Goal: Find specific page/section: Find specific page/section

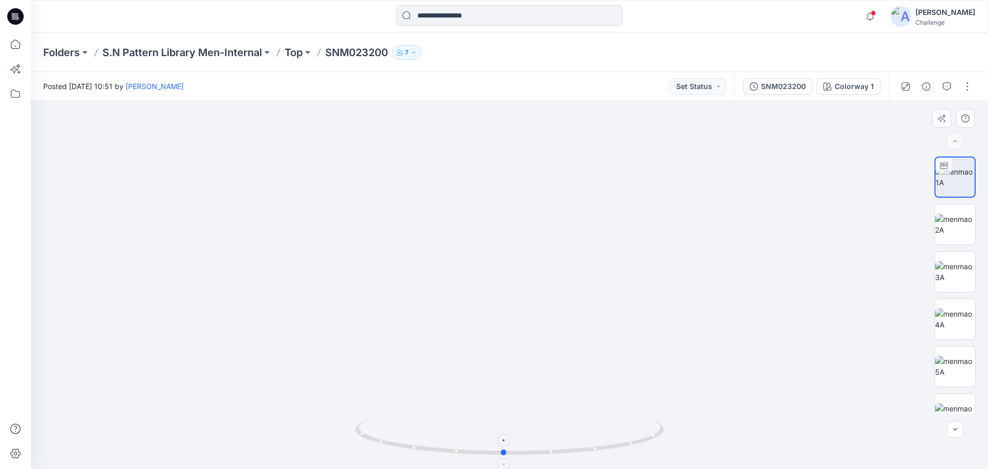
drag, startPoint x: 464, startPoint y: 453, endPoint x: 505, endPoint y: 456, distance: 41.3
click at [505, 456] on icon at bounding box center [510, 438] width 311 height 39
click at [12, 91] on icon at bounding box center [15, 93] width 9 height 8
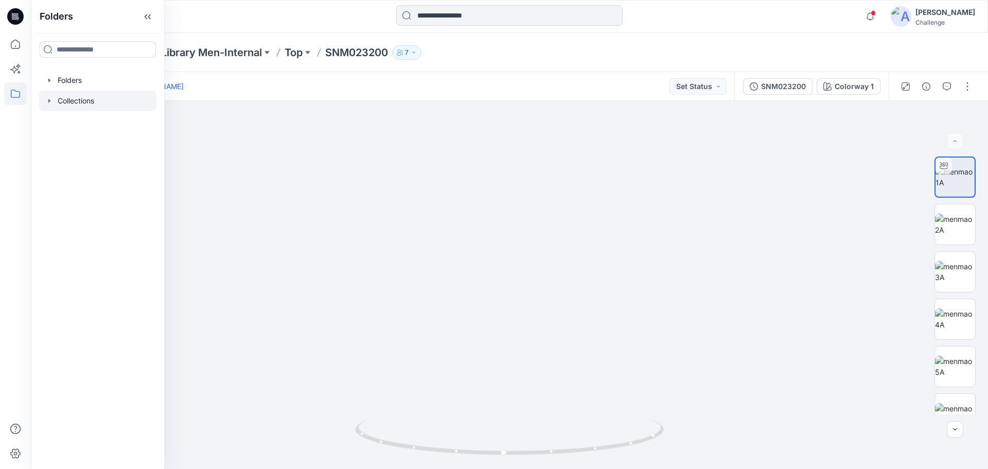
click at [60, 95] on div at bounding box center [97, 101] width 117 height 21
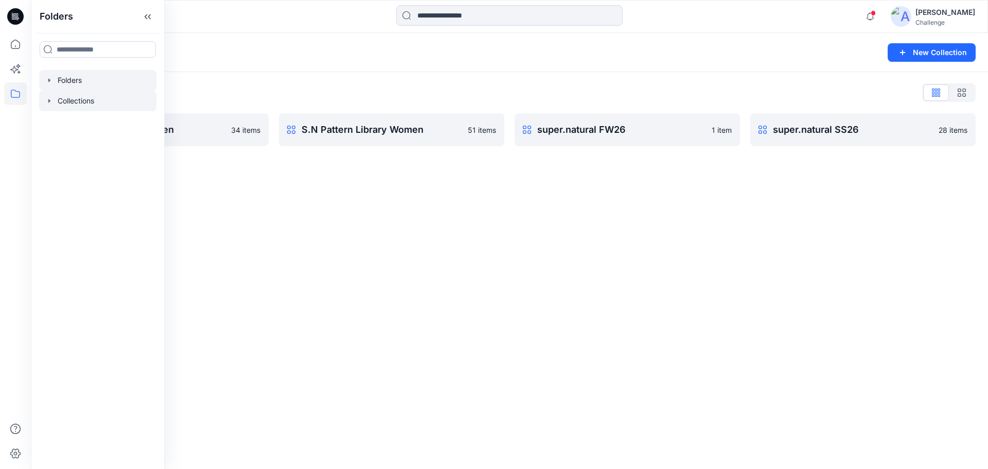
click at [67, 77] on div at bounding box center [97, 80] width 117 height 21
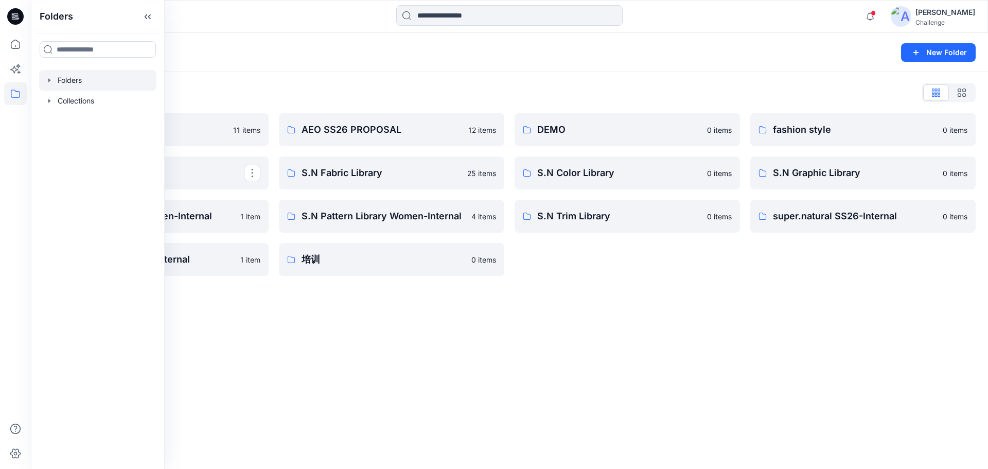
click at [577, 334] on div "Folders New Folder Folders List AEO Fabric Library 11 items PUMA S.N Pattern Li…" at bounding box center [509, 251] width 957 height 436
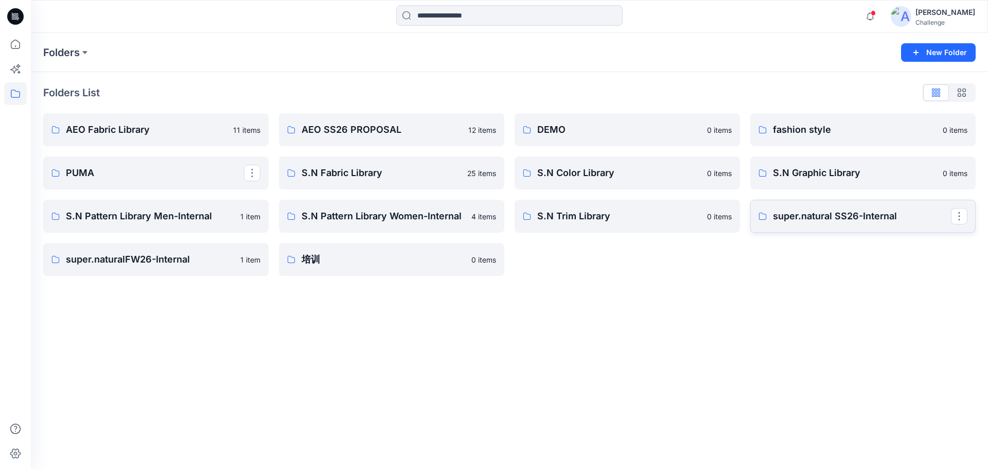
click at [862, 220] on p "super.natural SS26-Internal" at bounding box center [862, 216] width 178 height 14
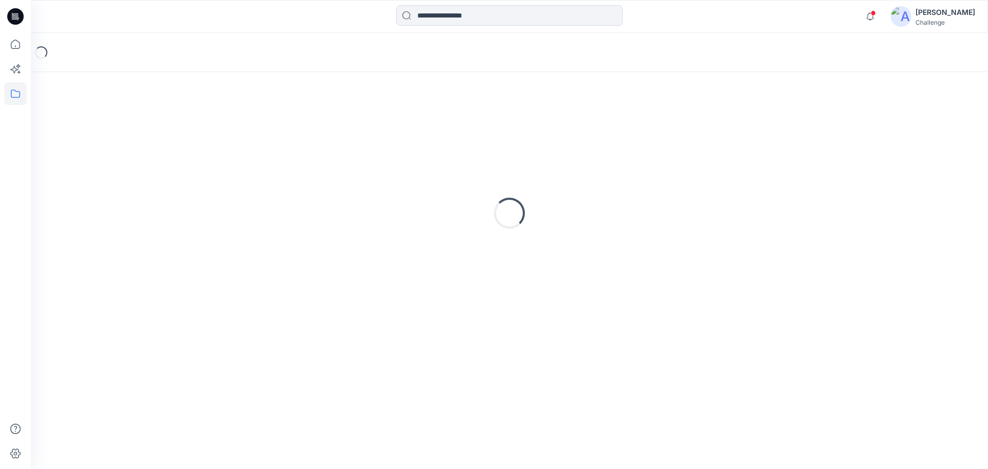
click at [862, 220] on div "Loading..." at bounding box center [509, 212] width 932 height 257
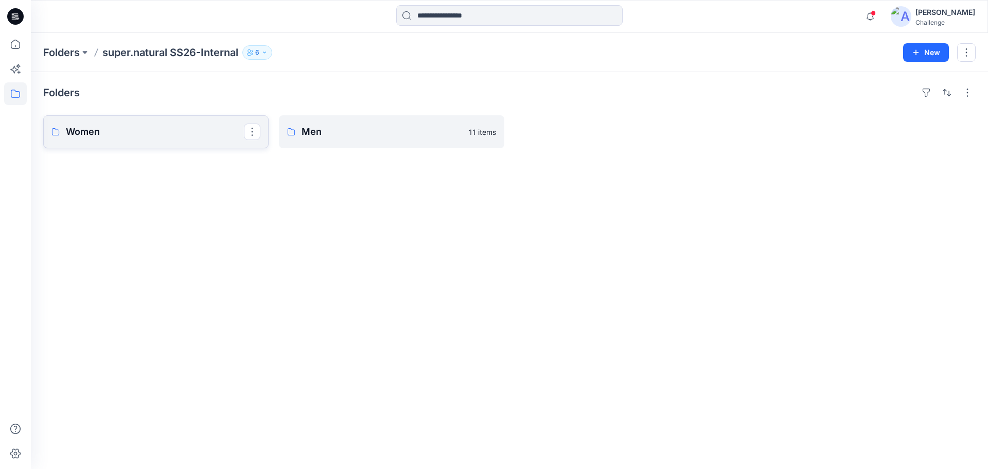
click at [204, 133] on p "Women" at bounding box center [155, 131] width 178 height 14
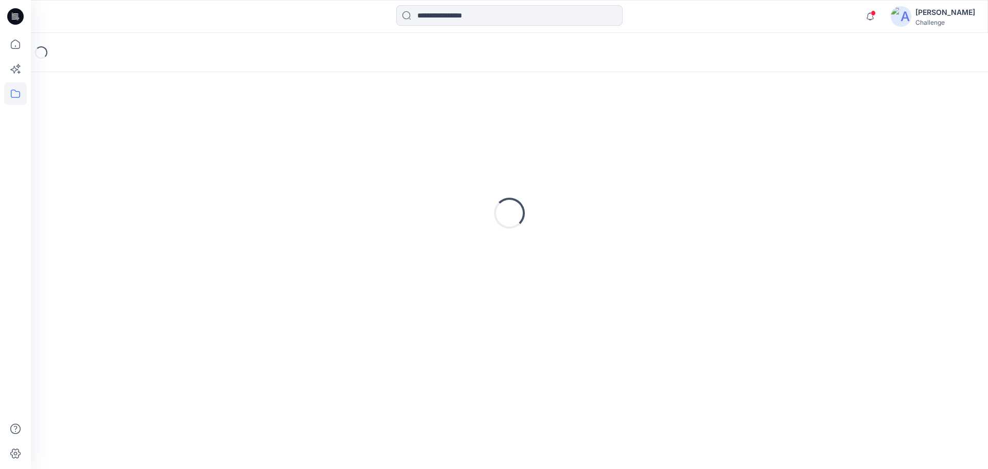
click at [204, 133] on div "Loading..." at bounding box center [509, 212] width 932 height 257
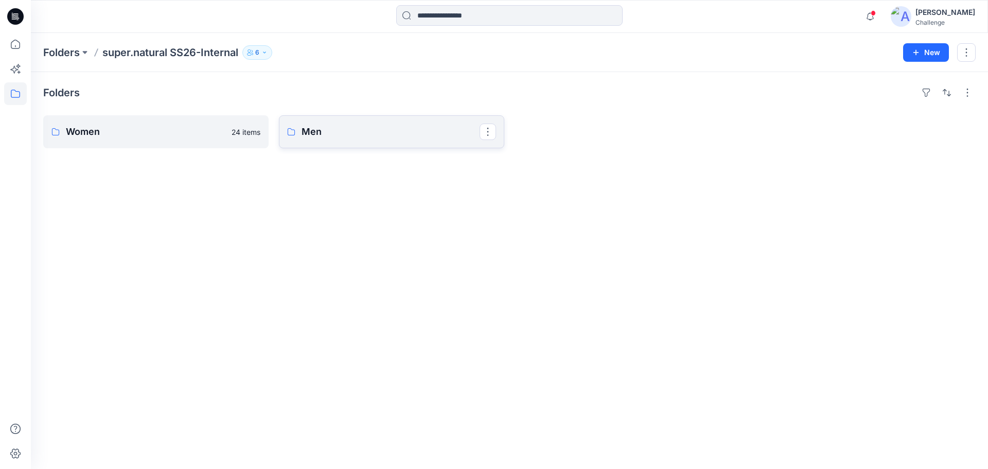
click at [404, 136] on p "Men" at bounding box center [390, 131] width 178 height 14
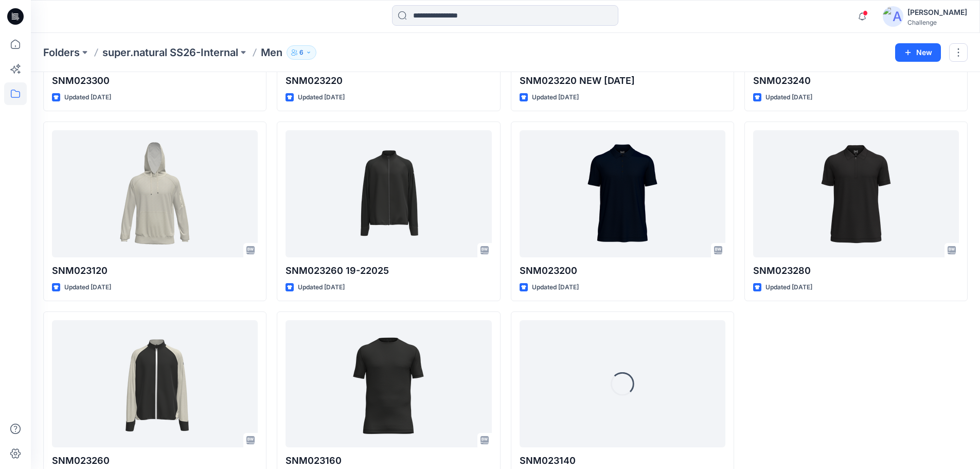
scroll to position [219, 0]
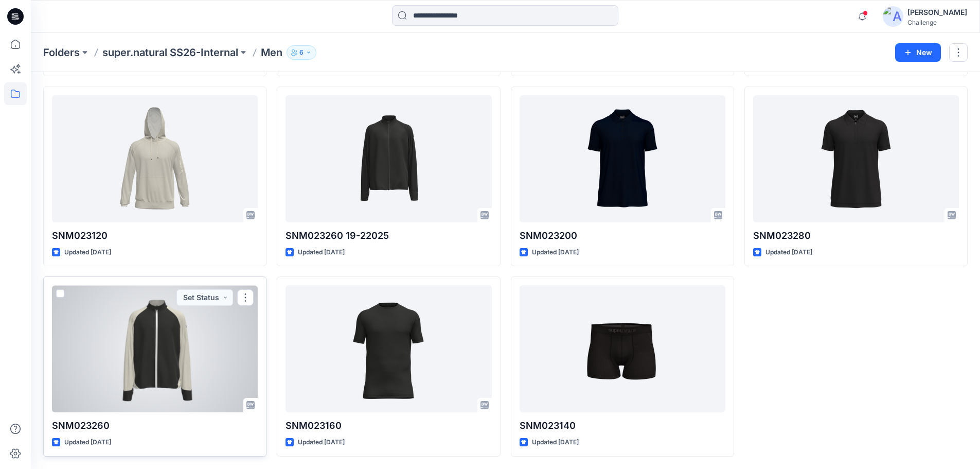
click at [133, 356] on div at bounding box center [155, 348] width 206 height 127
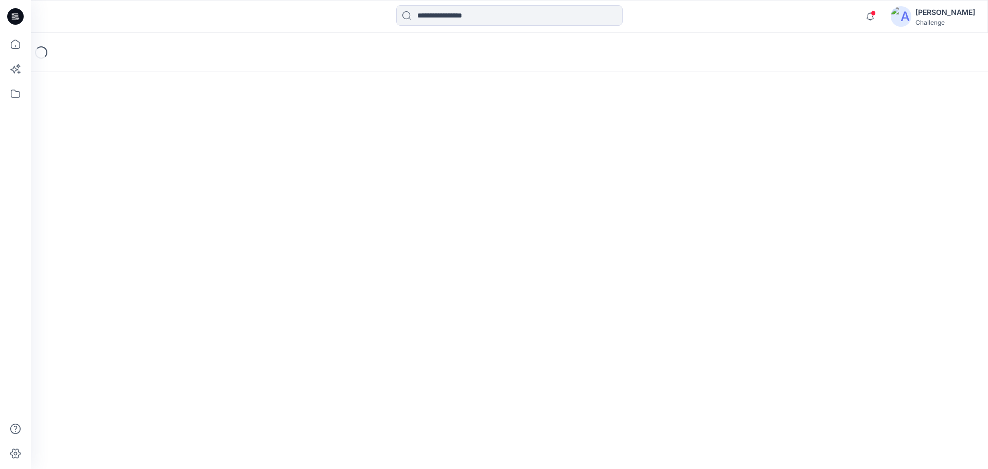
click at [133, 356] on div "Loading..." at bounding box center [509, 251] width 957 height 436
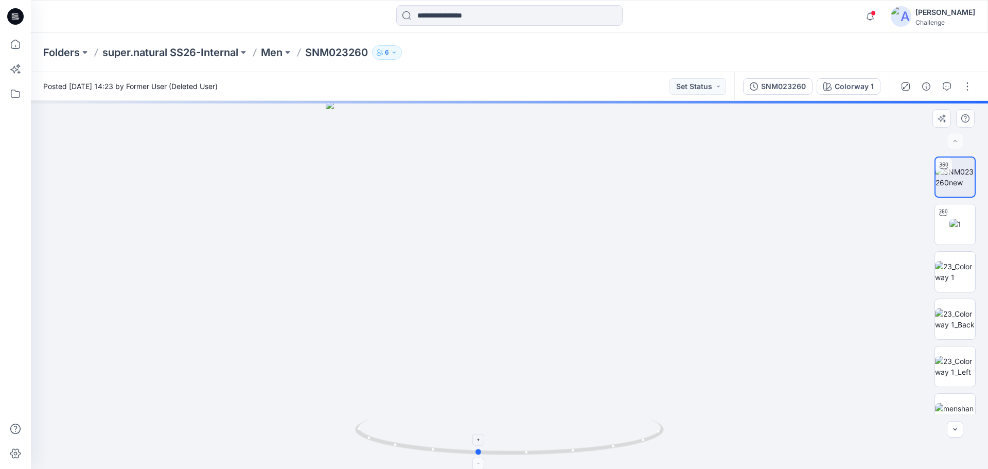
drag, startPoint x: 509, startPoint y: 456, endPoint x: 472, endPoint y: 455, distance: 37.6
click at [473, 455] on icon at bounding box center [510, 438] width 311 height 39
drag, startPoint x: 477, startPoint y: 455, endPoint x: 687, endPoint y: 462, distance: 209.4
click at [687, 462] on div at bounding box center [509, 285] width 957 height 368
drag, startPoint x: 492, startPoint y: 181, endPoint x: 488, endPoint y: 294, distance: 112.7
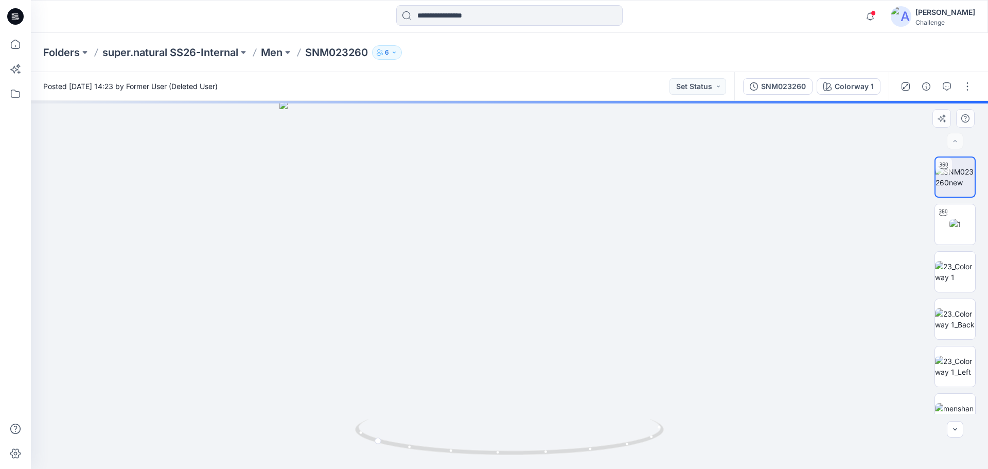
click at [488, 294] on img at bounding box center [509, 285] width 460 height 368
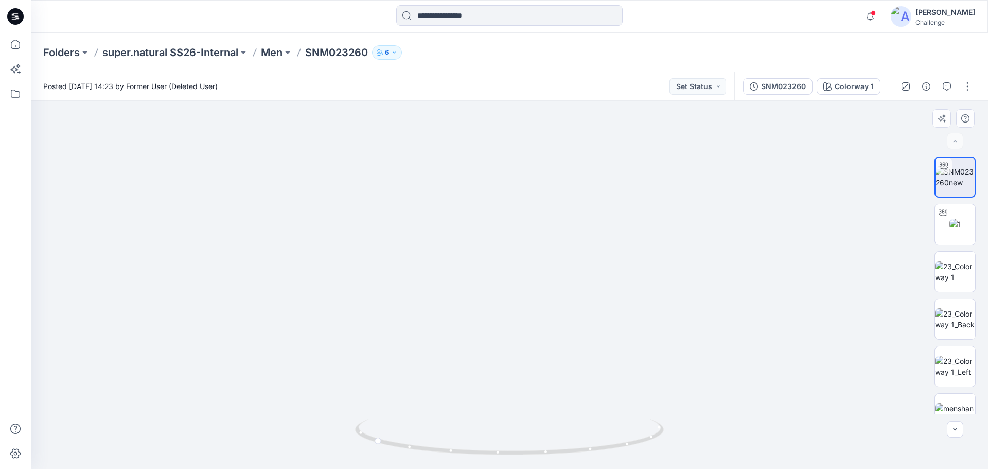
drag, startPoint x: 489, startPoint y: 279, endPoint x: 479, endPoint y: 197, distance: 82.8
click at [479, 197] on img at bounding box center [509, 238] width 460 height 460
drag, startPoint x: 394, startPoint y: 254, endPoint x: 454, endPoint y: 280, distance: 64.7
click at [454, 280] on img at bounding box center [510, 285] width 370 height 368
drag, startPoint x: 378, startPoint y: 268, endPoint x: 425, endPoint y: 290, distance: 52.2
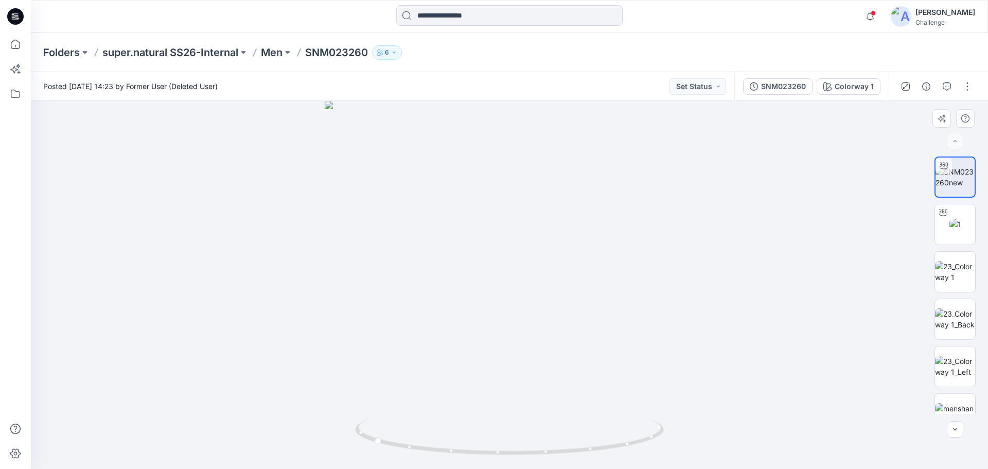
click at [425, 290] on img at bounding box center [510, 285] width 370 height 368
drag, startPoint x: 380, startPoint y: 442, endPoint x: 453, endPoint y: 460, distance: 74.6
click at [453, 457] on icon at bounding box center [510, 438] width 311 height 39
click at [590, 350] on img at bounding box center [509, 285] width 460 height 368
drag, startPoint x: 453, startPoint y: 454, endPoint x: 530, endPoint y: 456, distance: 76.7
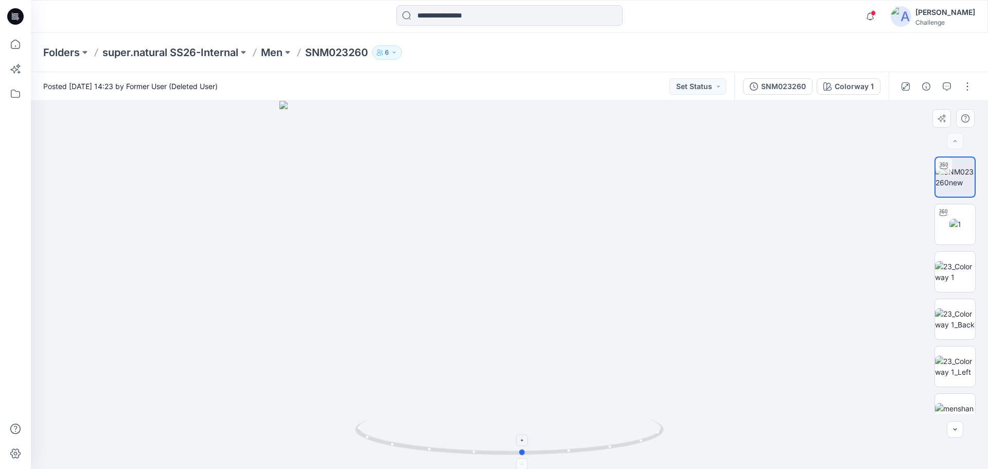
click at [530, 456] on icon at bounding box center [510, 438] width 311 height 39
click at [14, 96] on icon at bounding box center [15, 93] width 23 height 23
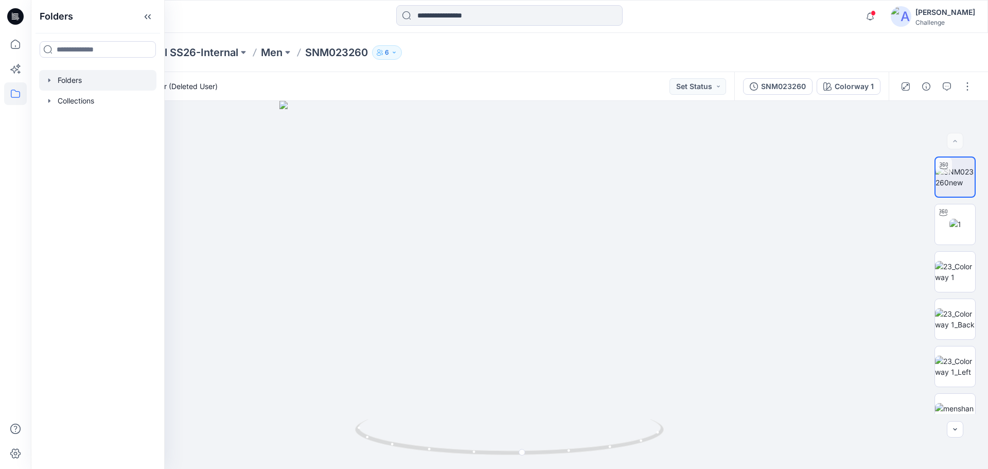
click at [80, 87] on div at bounding box center [97, 80] width 117 height 21
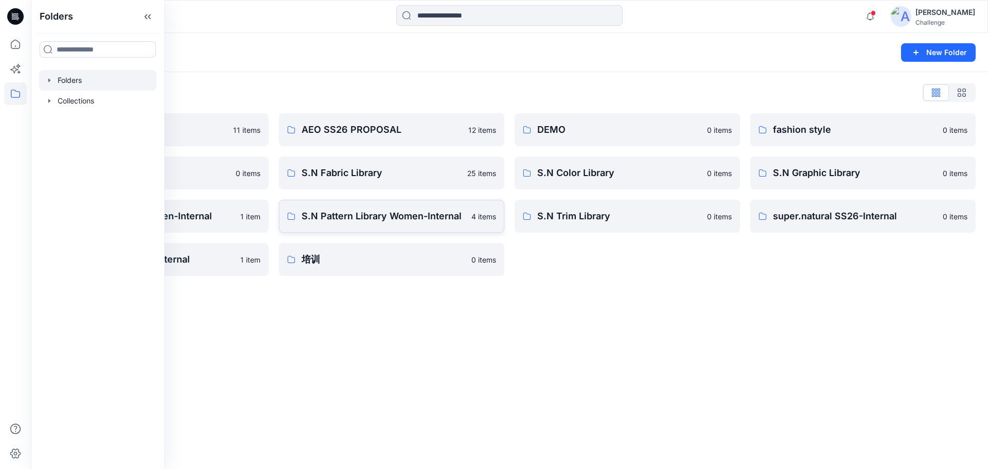
click at [361, 215] on p "S.N Pattern Library Women-Internal" at bounding box center [383, 216] width 164 height 14
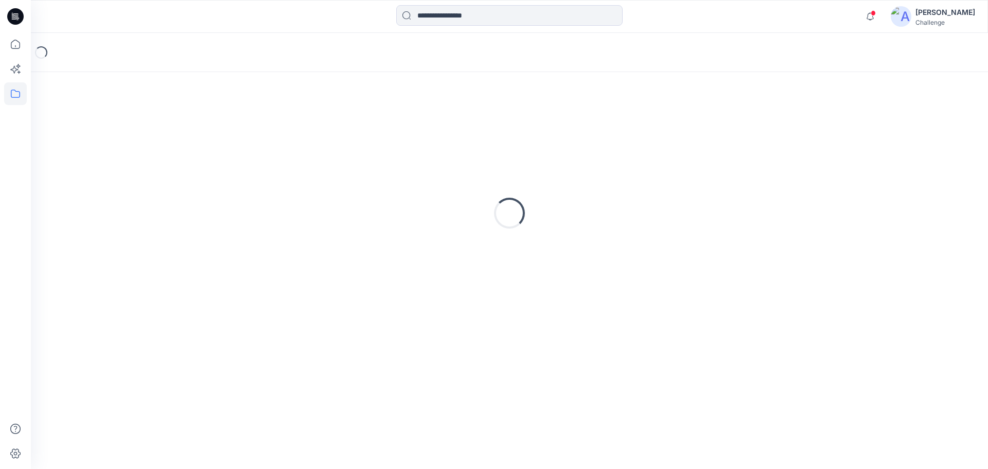
click at [361, 215] on div "Loading..." at bounding box center [509, 212] width 932 height 257
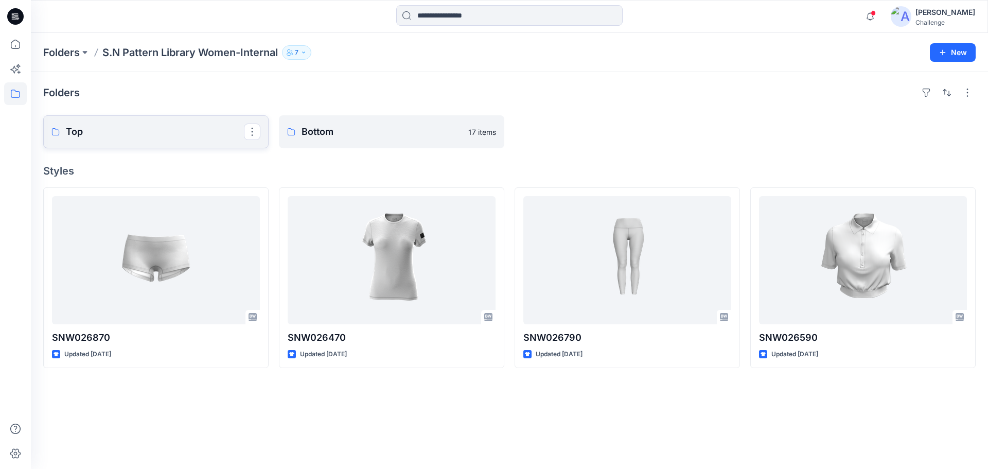
click at [186, 126] on p "Top" at bounding box center [155, 131] width 178 height 14
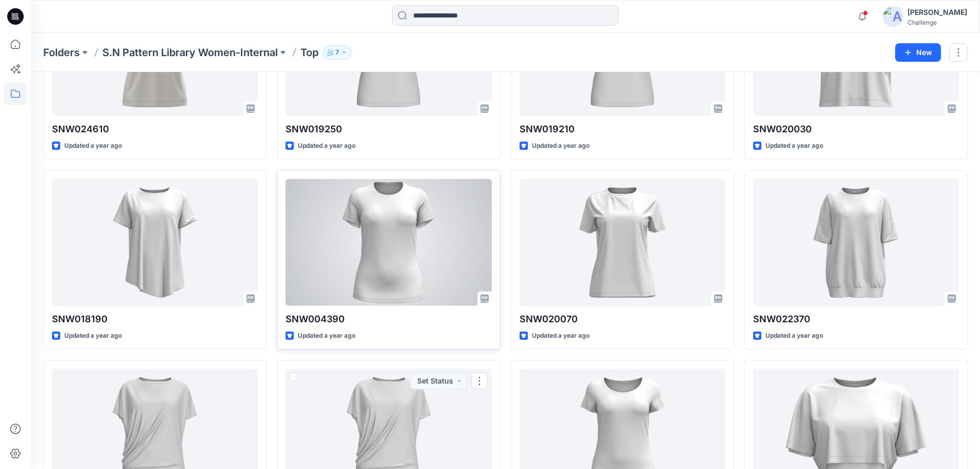
scroll to position [2121, 0]
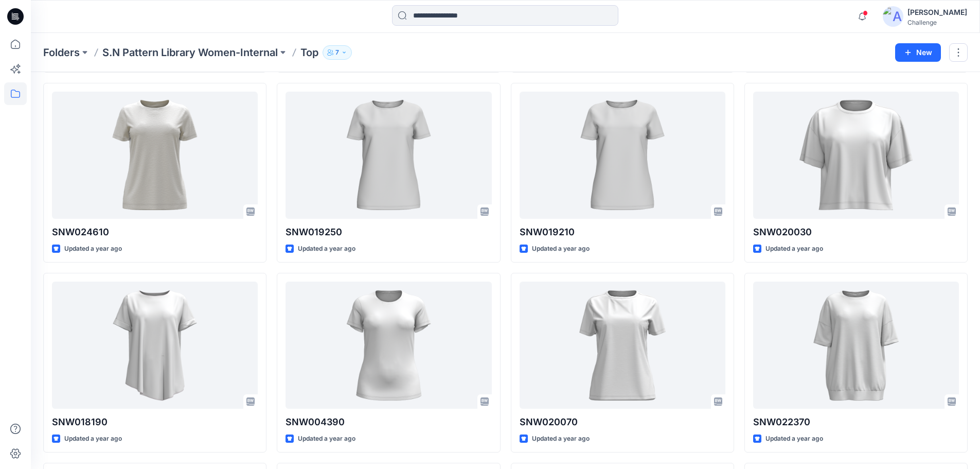
click at [308, 52] on p "Top" at bounding box center [309, 52] width 18 height 14
click at [282, 52] on button at bounding box center [283, 52] width 10 height 14
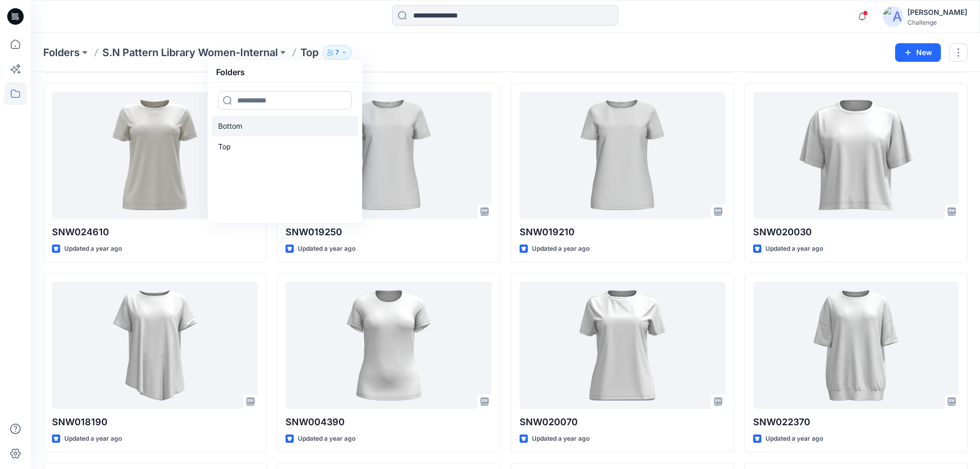
click at [259, 124] on link "Bottom" at bounding box center [285, 126] width 146 height 21
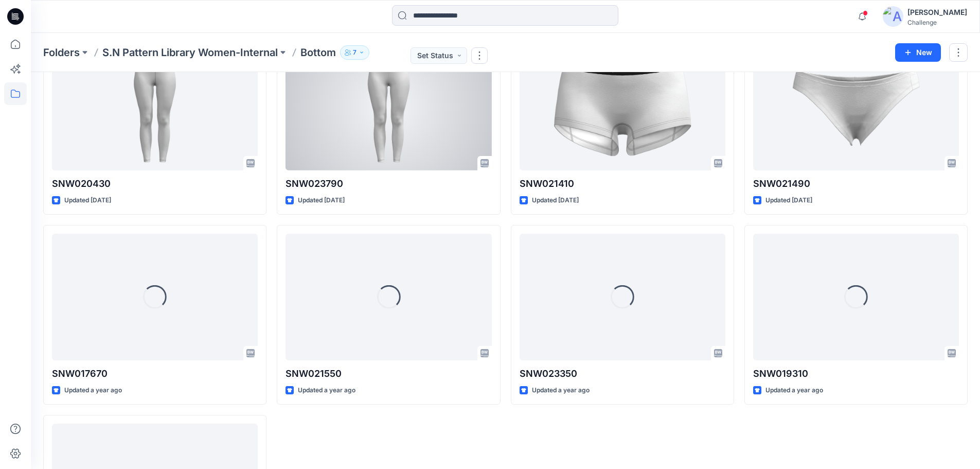
scroll to position [461, 0]
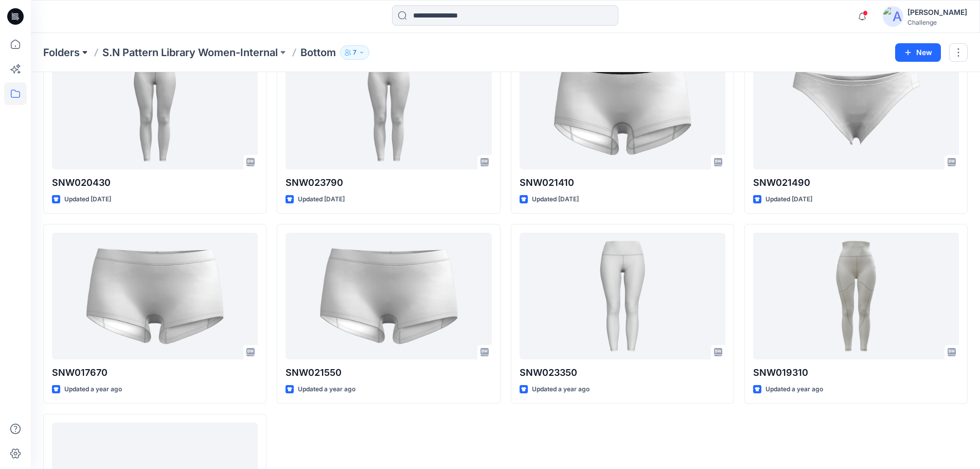
click at [84, 53] on button at bounding box center [85, 52] width 10 height 14
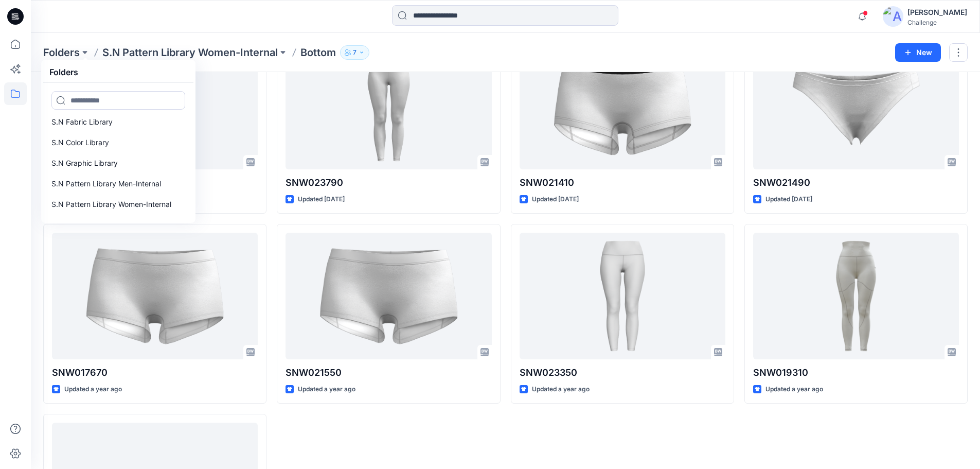
scroll to position [125, 0]
click at [146, 165] on p "S.N Pattern Library Men-Internal" at bounding box center [106, 165] width 110 height 12
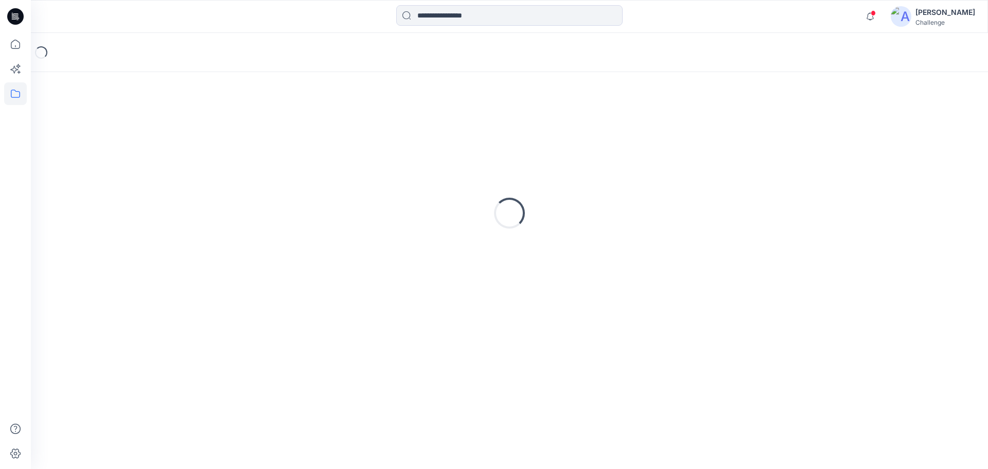
click at [146, 165] on div "Loading..." at bounding box center [509, 212] width 932 height 257
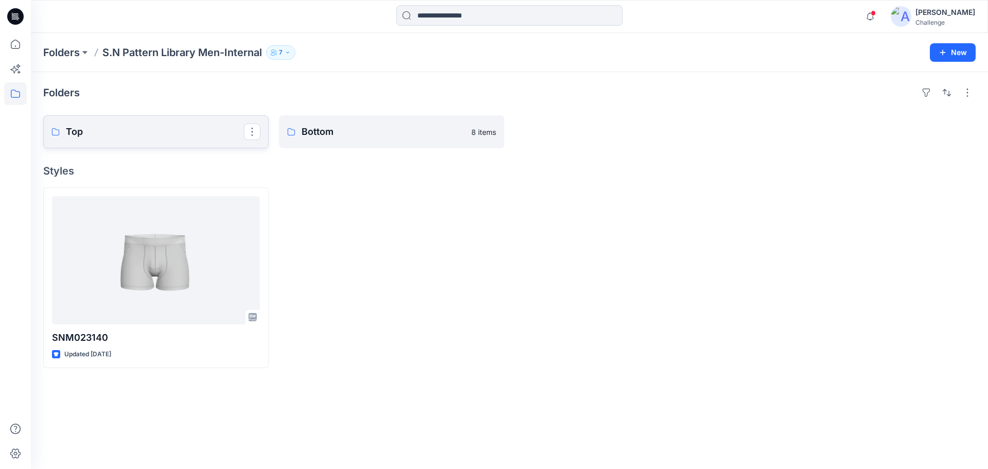
click at [214, 131] on p "Top" at bounding box center [155, 131] width 178 height 14
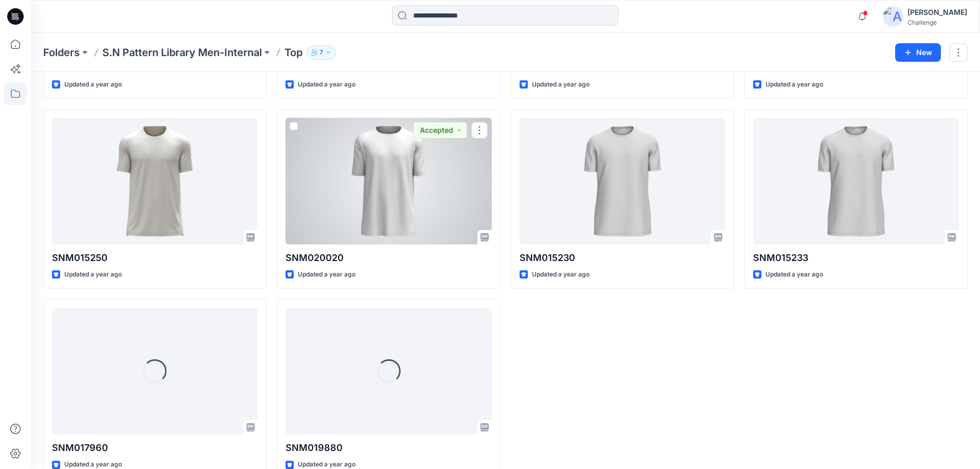
scroll to position [1548, 0]
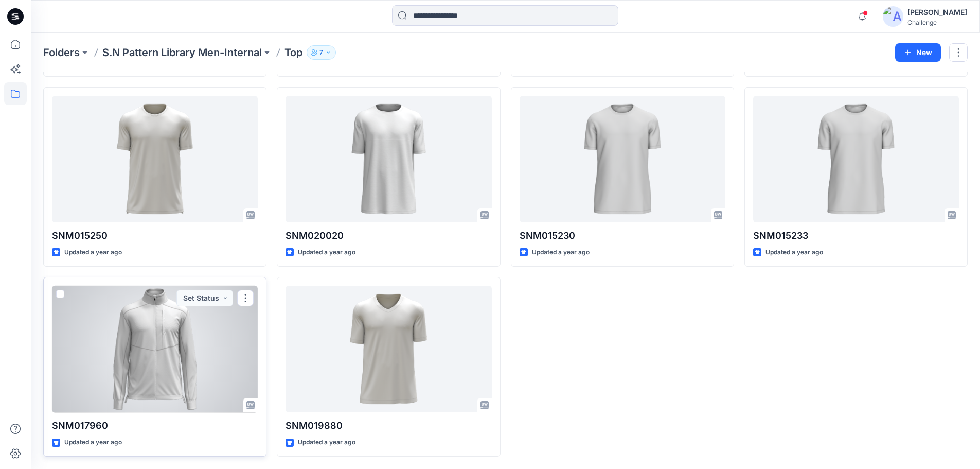
click at [160, 364] on div at bounding box center [155, 348] width 206 height 127
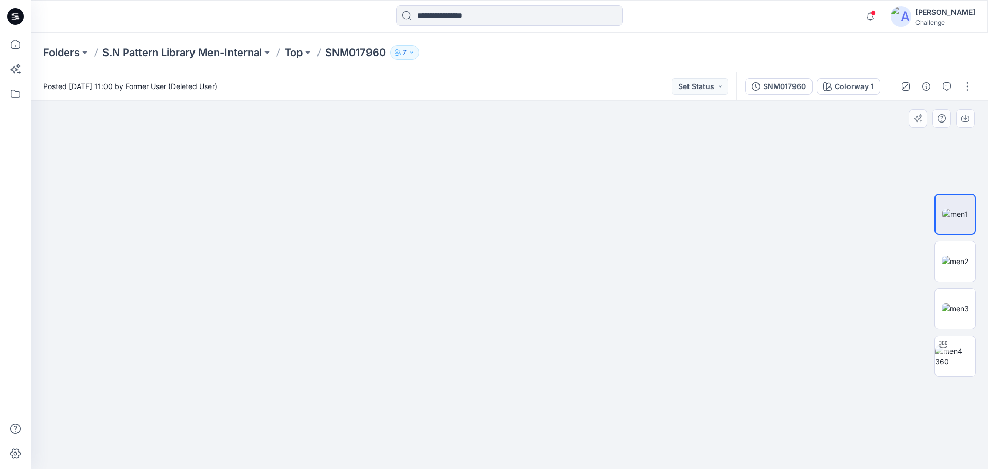
drag, startPoint x: 501, startPoint y: 139, endPoint x: 518, endPoint y: 308, distance: 169.0
click at [518, 308] on img at bounding box center [509, 259] width 772 height 419
drag, startPoint x: 494, startPoint y: 348, endPoint x: 497, endPoint y: 211, distance: 136.8
click at [497, 211] on img at bounding box center [509, 216] width 772 height 506
drag, startPoint x: 498, startPoint y: 325, endPoint x: 501, endPoint y: 241, distance: 83.4
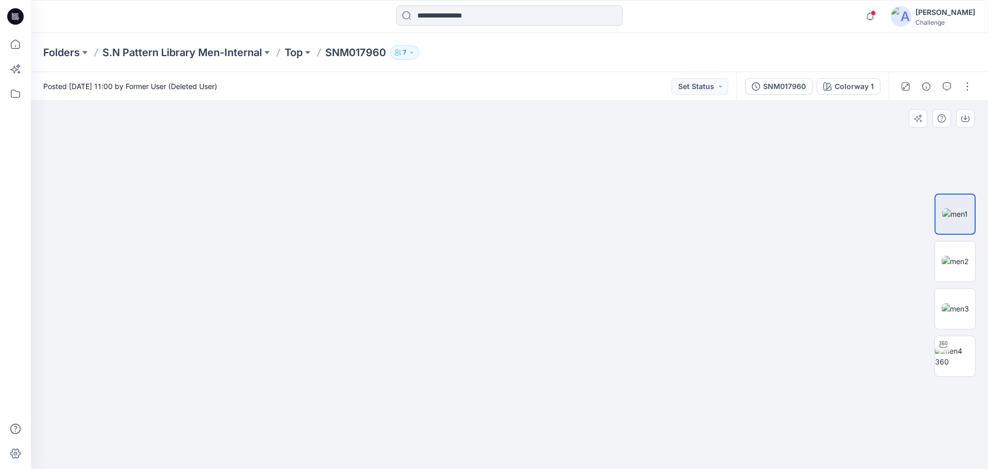
click at [501, 241] on img at bounding box center [509, 158] width 772 height 622
click at [940, 348] on icon at bounding box center [943, 344] width 8 height 8
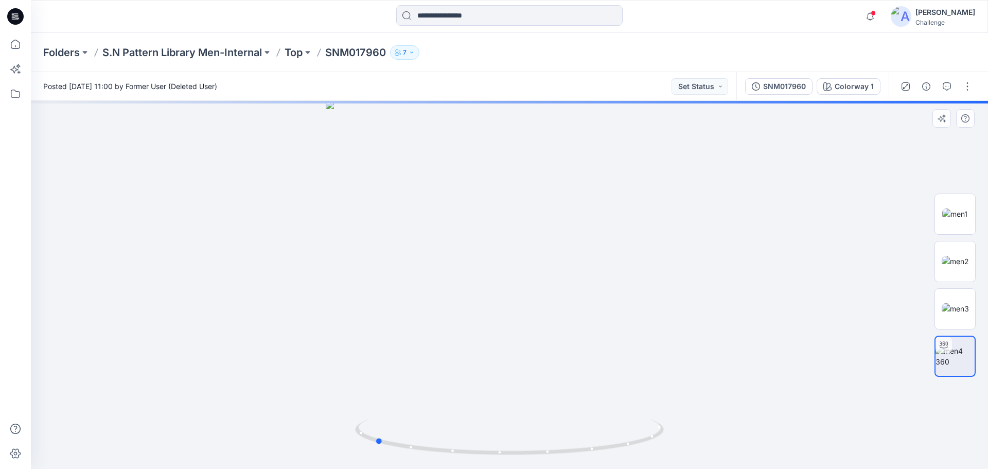
drag, startPoint x: 390, startPoint y: 346, endPoint x: 564, endPoint y: 355, distance: 174.1
click at [564, 355] on div at bounding box center [509, 285] width 957 height 368
drag, startPoint x: 452, startPoint y: 327, endPoint x: 515, endPoint y: 329, distance: 63.8
click at [515, 329] on div at bounding box center [509, 285] width 957 height 368
drag, startPoint x: 409, startPoint y: 325, endPoint x: 486, endPoint y: 329, distance: 76.2
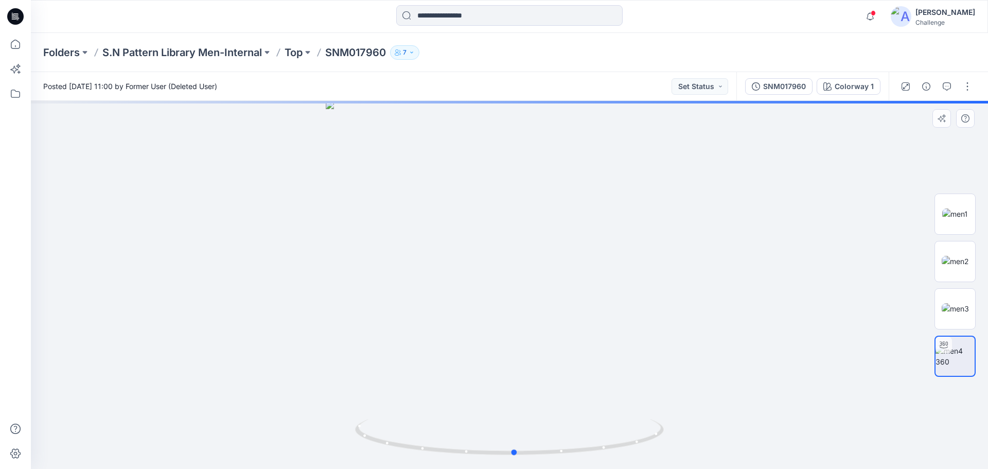
click at [486, 329] on div at bounding box center [509, 285] width 957 height 368
drag, startPoint x: 331, startPoint y: 306, endPoint x: 420, endPoint y: 324, distance: 90.7
click at [420, 324] on div at bounding box center [509, 285] width 957 height 368
drag, startPoint x: 330, startPoint y: 50, endPoint x: 390, endPoint y: 58, distance: 60.1
click at [390, 58] on div "Folders S.N Pattern Library Men-Internal Top SNM017960 7" at bounding box center [469, 52] width 852 height 14
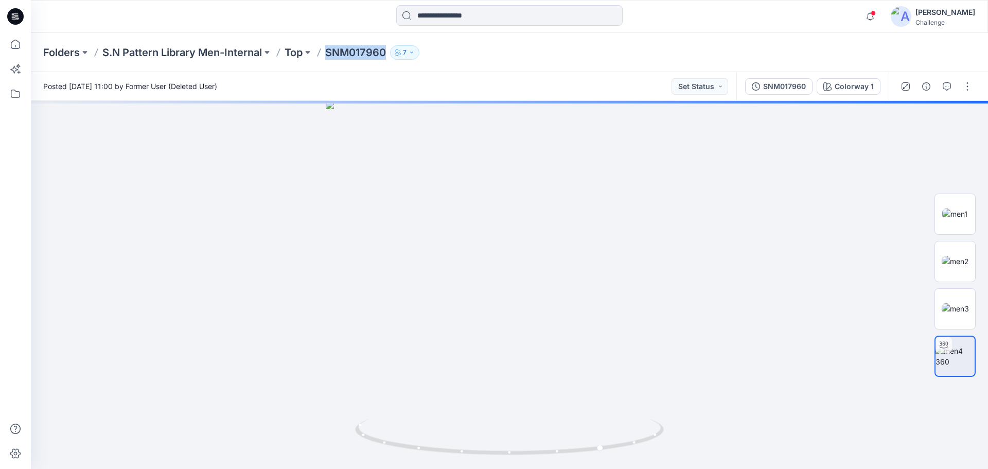
copy p "SNM017960"
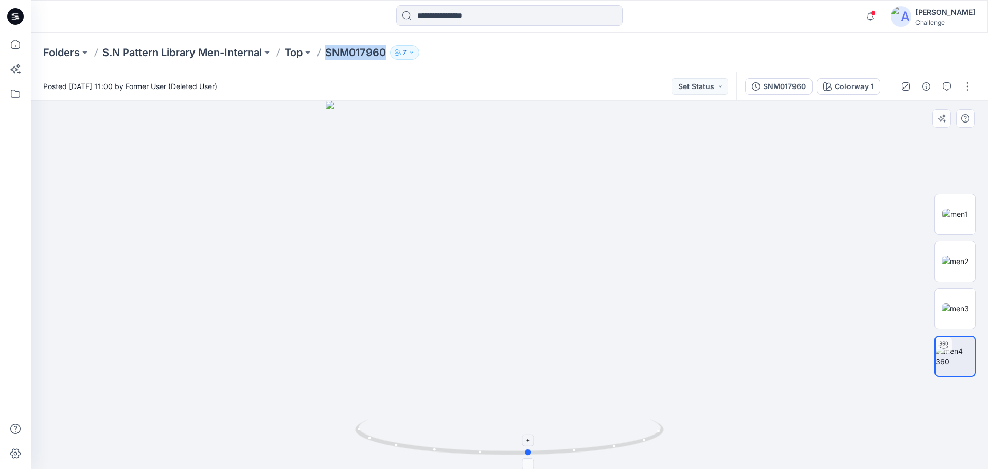
drag, startPoint x: 600, startPoint y: 450, endPoint x: 526, endPoint y: 443, distance: 74.8
click at [526, 443] on icon at bounding box center [510, 438] width 311 height 39
click at [496, 84] on div "Posted [DATE] 11:00 by Former User (Deleted User) Set Status" at bounding box center [383, 86] width 705 height 28
drag, startPoint x: 331, startPoint y: 53, endPoint x: 390, endPoint y: 53, distance: 59.1
click at [390, 53] on div "Folders S.N Pattern Library Men-Internal Top SNM017960 7" at bounding box center [469, 52] width 852 height 14
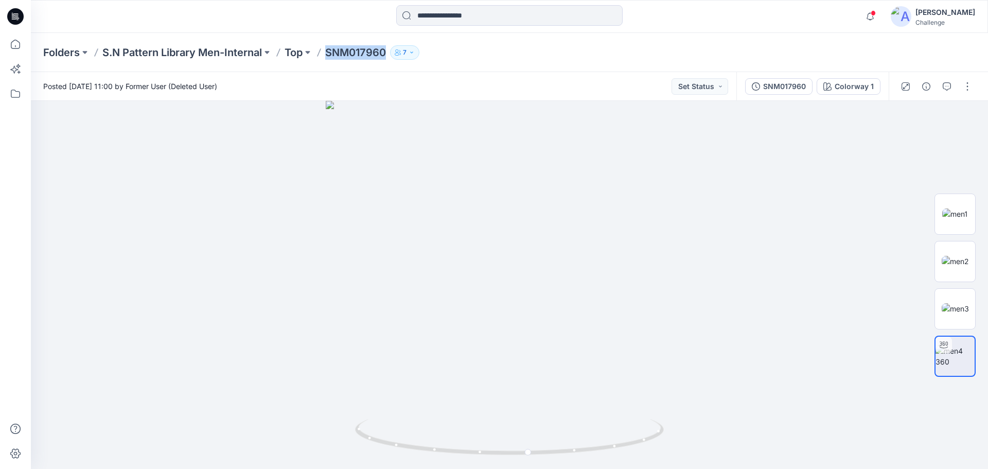
copy p "SNM017960"
drag, startPoint x: 513, startPoint y: 207, endPoint x: 451, endPoint y: 266, distance: 85.1
click at [451, 266] on img at bounding box center [486, 155] width 1003 height 627
drag, startPoint x: 470, startPoint y: 365, endPoint x: 447, endPoint y: 158, distance: 207.9
click at [447, 158] on img at bounding box center [509, 84] width 848 height 768
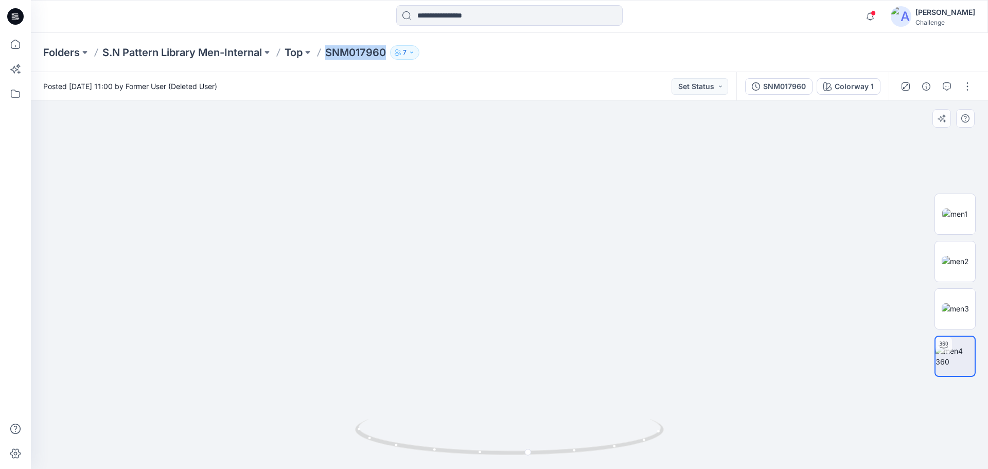
drag, startPoint x: 447, startPoint y: 282, endPoint x: 459, endPoint y: 214, distance: 68.9
click at [459, 214] on img at bounding box center [509, 45] width 848 height 848
drag, startPoint x: 529, startPoint y: 455, endPoint x: 430, endPoint y: 434, distance: 100.9
click at [430, 434] on icon at bounding box center [510, 438] width 311 height 39
drag, startPoint x: 434, startPoint y: 452, endPoint x: 530, endPoint y: 418, distance: 101.8
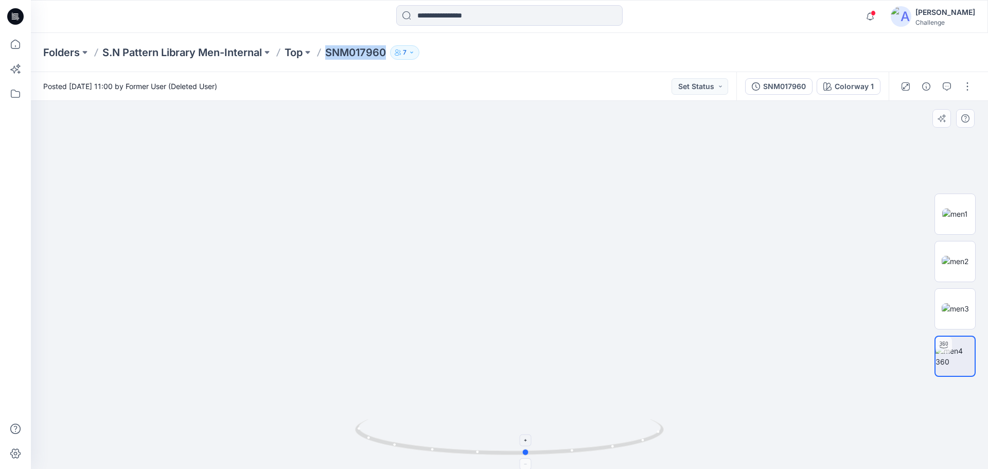
click at [530, 419] on icon at bounding box center [510, 438] width 311 height 39
drag, startPoint x: 533, startPoint y: 189, endPoint x: 516, endPoint y: 493, distance: 304.0
click at [516, 468] on html "Notifications Your style SNM023720 is ready [DATE] 13:03 Your style SNM023760 i…" at bounding box center [494, 234] width 988 height 469
drag, startPoint x: 501, startPoint y: 219, endPoint x: 462, endPoint y: 219, distance: 38.6
click at [462, 219] on img at bounding box center [486, 212] width 1003 height 513
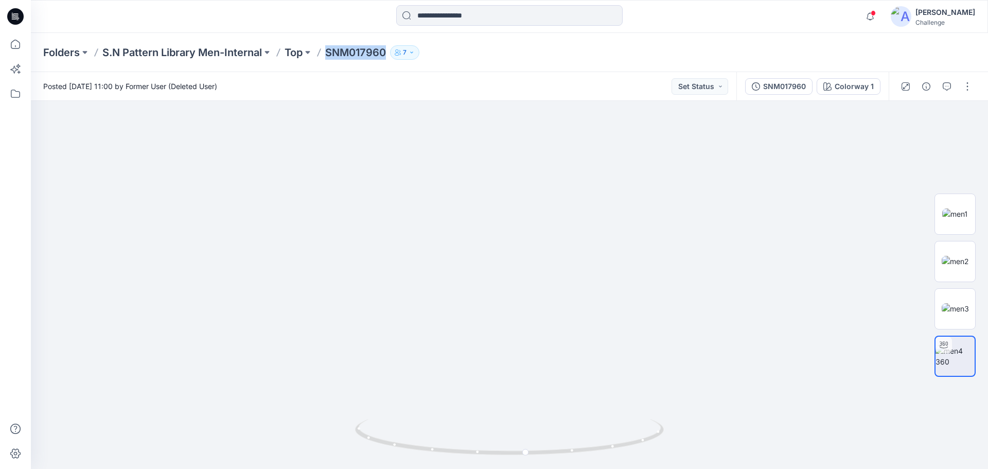
drag, startPoint x: 453, startPoint y: 216, endPoint x: 436, endPoint y: 74, distance: 142.9
click at [436, 74] on div "Posted [DATE] 11:00 by Former User (Deleted User) Set Status SNM017960 Colorway…" at bounding box center [509, 270] width 957 height 397
drag, startPoint x: 577, startPoint y: 350, endPoint x: 586, endPoint y: 207, distance: 142.8
click at [586, 207] on img at bounding box center [495, 70] width 1003 height 797
drag, startPoint x: 567, startPoint y: 334, endPoint x: 557, endPoint y: 149, distance: 186.0
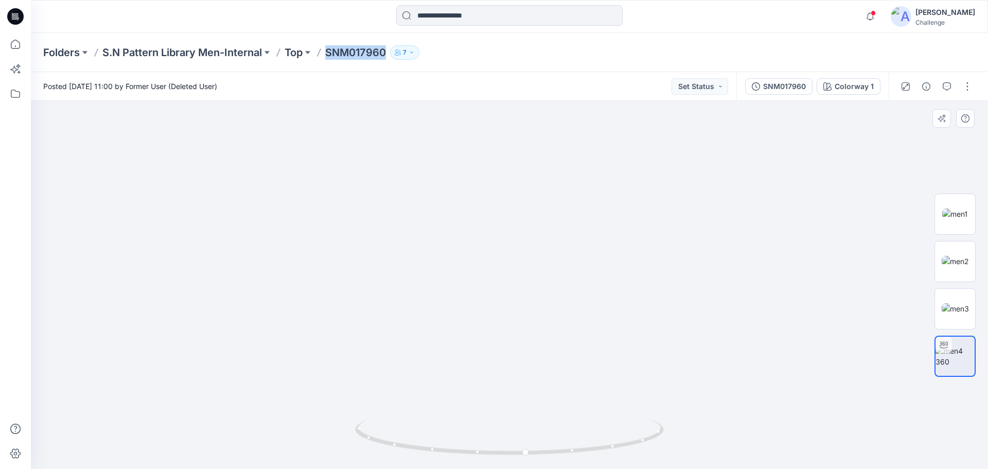
drag, startPoint x: 545, startPoint y: 240, endPoint x: 561, endPoint y: 470, distance: 230.9
click at [561, 468] on html "Notifications Your style SNM023720 is ready [DATE] 13:03 Your style SNM023760 i…" at bounding box center [494, 234] width 988 height 469
drag, startPoint x: 540, startPoint y: 282, endPoint x: 562, endPoint y: 431, distance: 150.9
click at [562, 431] on div at bounding box center [509, 285] width 957 height 368
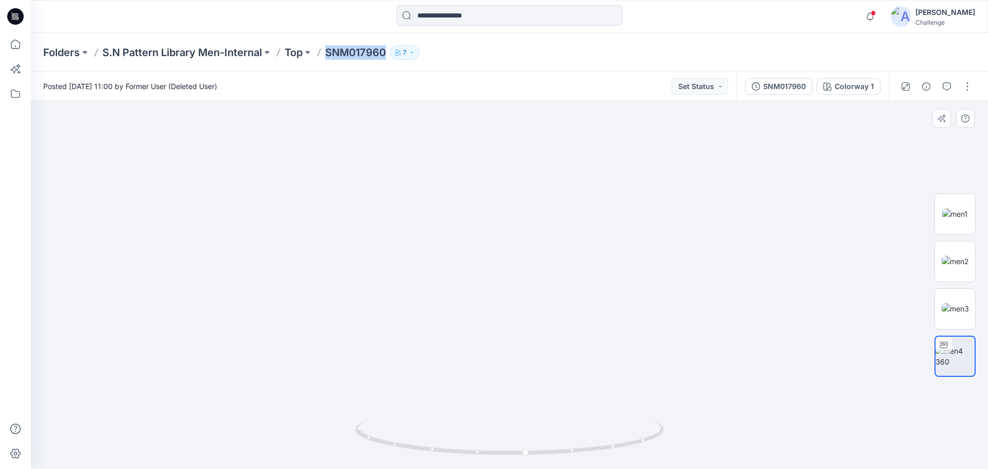
drag, startPoint x: 555, startPoint y: 321, endPoint x: 550, endPoint y: 212, distance: 109.2
click at [550, 212] on img at bounding box center [521, 109] width 1003 height 717
drag, startPoint x: 543, startPoint y: 354, endPoint x: 519, endPoint y: 203, distance: 152.5
click at [519, 203] on img at bounding box center [496, 34] width 1003 height 868
drag, startPoint x: 521, startPoint y: 290, endPoint x: 547, endPoint y: 493, distance: 204.3
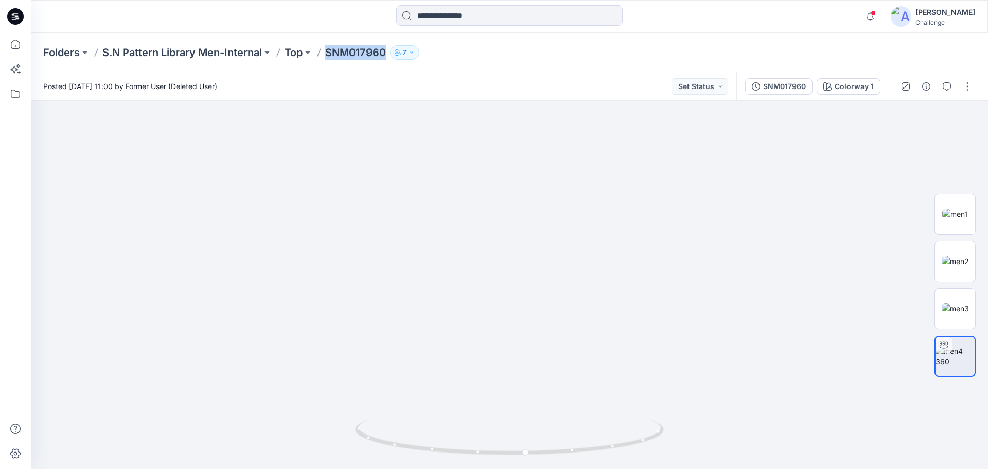
click at [547, 468] on html "Notifications Your style SNM023720 is ready [DATE] 13:03 Your style SNM023760 i…" at bounding box center [494, 234] width 988 height 469
drag, startPoint x: 522, startPoint y: 333, endPoint x: 531, endPoint y: 416, distance: 82.8
click at [531, 416] on img at bounding box center [508, 197] width 951 height 543
click at [531, 452] on icon at bounding box center [510, 438] width 311 height 39
